Goal: Understand process/instructions: Learn how to perform a task or action

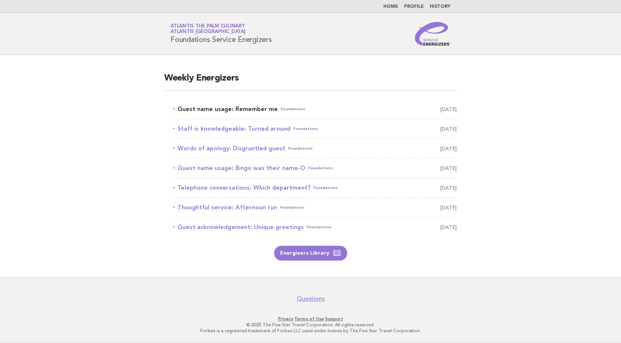
click at [244, 108] on link "Guest name usage: Remember me Foundations [DATE]" at bounding box center [315, 109] width 284 height 10
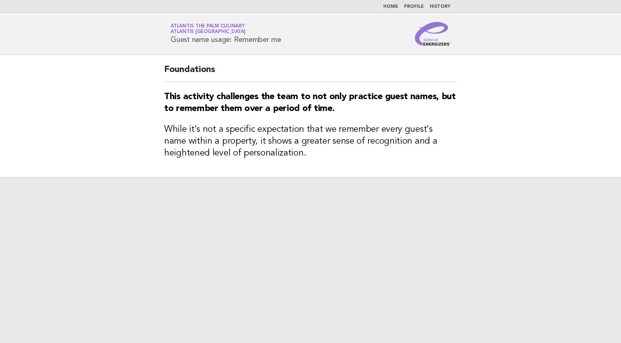
click at [368, 185] on div at bounding box center [310, 260] width 621 height 166
click at [310, 38] on div "Service Energizers Atlantis The Palm Culinary Atlantis Dubai Guest name usage: …" at bounding box center [310, 34] width 301 height 24
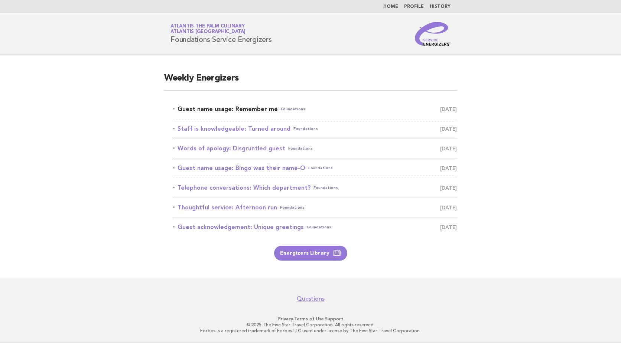
click at [226, 109] on link "Guest name usage: Remember me Foundations [DATE]" at bounding box center [315, 109] width 284 height 10
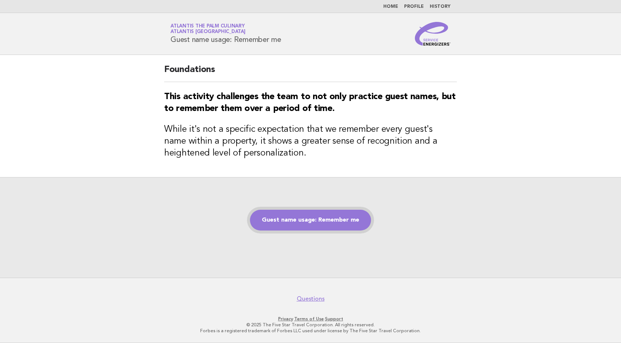
click at [303, 229] on link "Guest name usage: Remember me" at bounding box center [310, 220] width 121 height 21
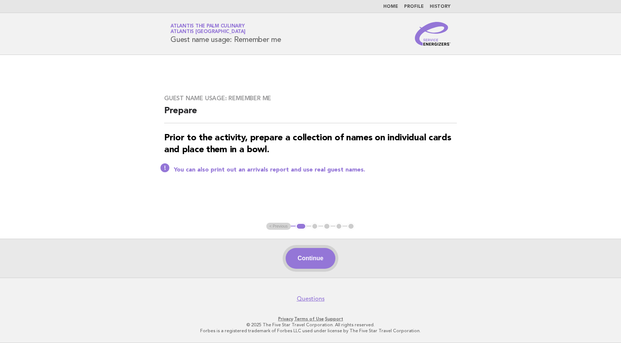
click at [309, 257] on button "Continue" at bounding box center [310, 258] width 49 height 21
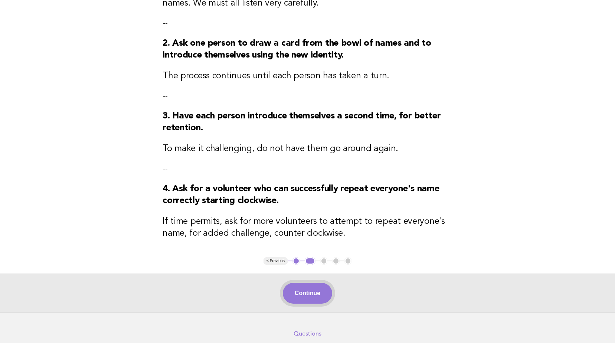
scroll to position [174, 0]
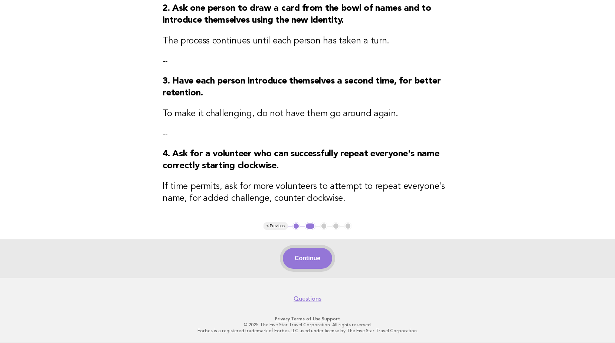
click at [327, 253] on button "Continue" at bounding box center [307, 258] width 49 height 21
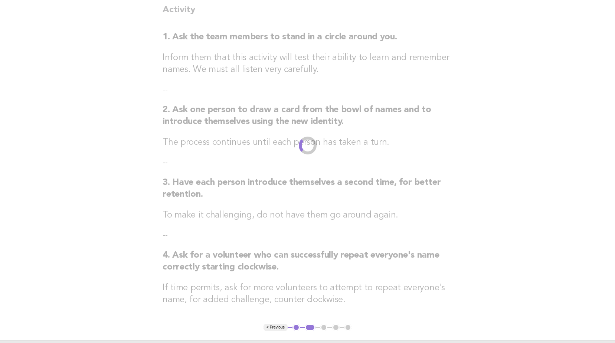
scroll to position [0, 0]
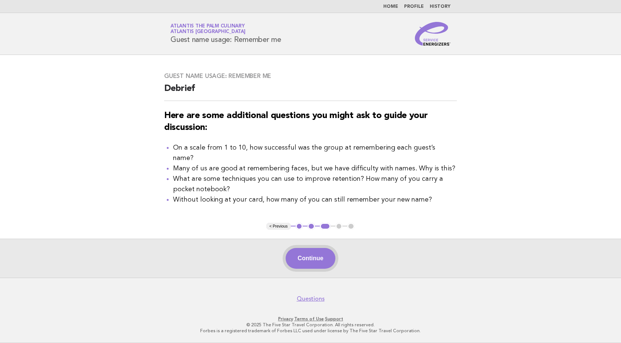
click at [314, 263] on button "Continue" at bounding box center [310, 258] width 49 height 21
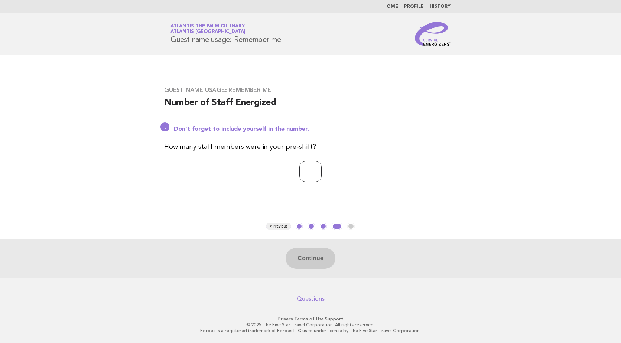
click at [304, 162] on input "number" at bounding box center [310, 171] width 22 height 21
type input "**"
click at [312, 257] on button "Continue" at bounding box center [310, 258] width 49 height 21
